Goal: Transaction & Acquisition: Book appointment/travel/reservation

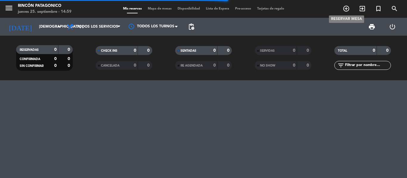
click at [346, 9] on icon "add_circle_outline" at bounding box center [346, 8] width 7 height 7
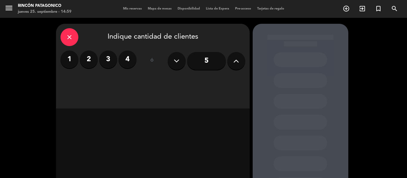
click at [203, 64] on input "5" at bounding box center [206, 61] width 39 height 18
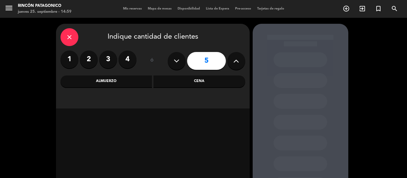
click at [133, 87] on div "Almuerzo" at bounding box center [106, 82] width 92 height 12
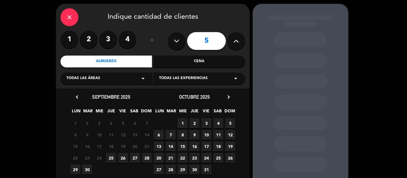
scroll to position [30, 0]
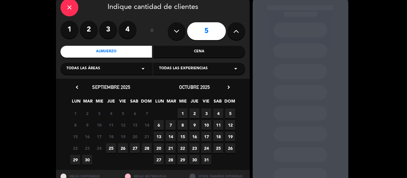
click at [121, 152] on span "26" at bounding box center [123, 149] width 10 height 10
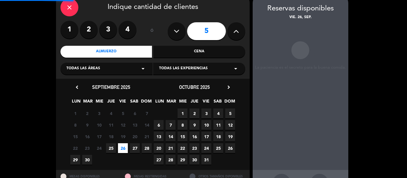
scroll to position [24, 0]
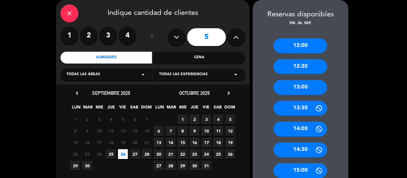
click at [313, 102] on div "13:30" at bounding box center [300, 108] width 54 height 15
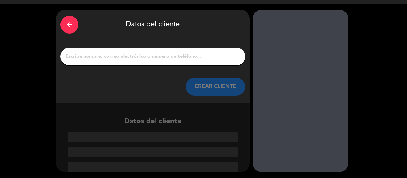
scroll to position [14, 0]
click at [175, 59] on input "1" at bounding box center [153, 56] width 176 height 8
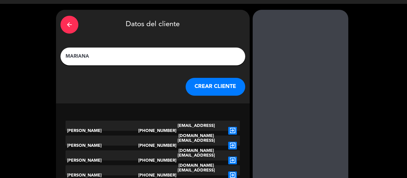
type input "MARIANA"
click at [206, 87] on button "CREAR CLIENTE" at bounding box center [216, 87] width 60 height 18
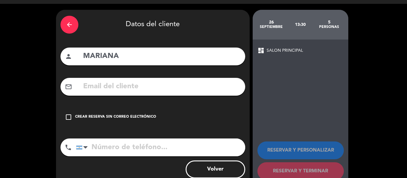
click at [119, 111] on div "check_box_outline_blank Crear reserva sin correo electrónico" at bounding box center [152, 117] width 185 height 18
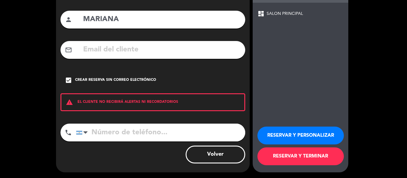
scroll to position [51, 0]
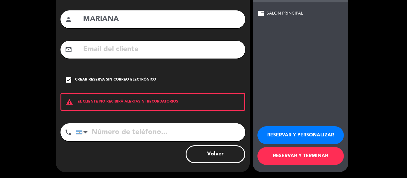
click at [301, 134] on button "RESERVAR Y PERSONALIZAR" at bounding box center [300, 136] width 86 height 18
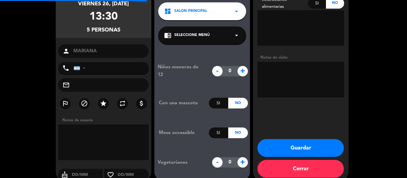
scroll to position [24, 0]
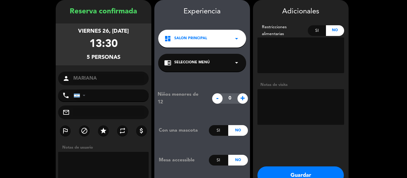
click at [307, 100] on textarea at bounding box center [300, 107] width 87 height 36
click at [297, 103] on textarea at bounding box center [300, 107] width 87 height 36
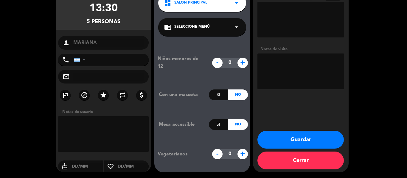
scroll to position [60, 0]
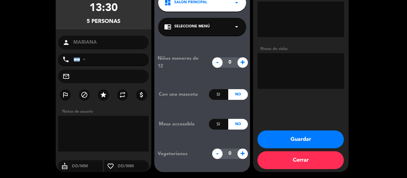
click at [287, 69] on textarea at bounding box center [300, 71] width 87 height 36
type textarea "MESA REDONDA"
click at [302, 139] on button "Guardar" at bounding box center [300, 140] width 86 height 18
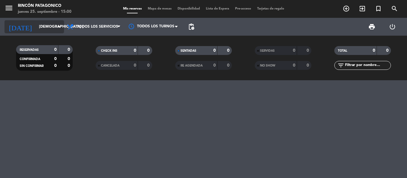
click at [36, 24] on input "[DEMOGRAPHIC_DATA] [DATE]" at bounding box center [61, 27] width 50 height 10
